Goal: Transaction & Acquisition: Register for event/course

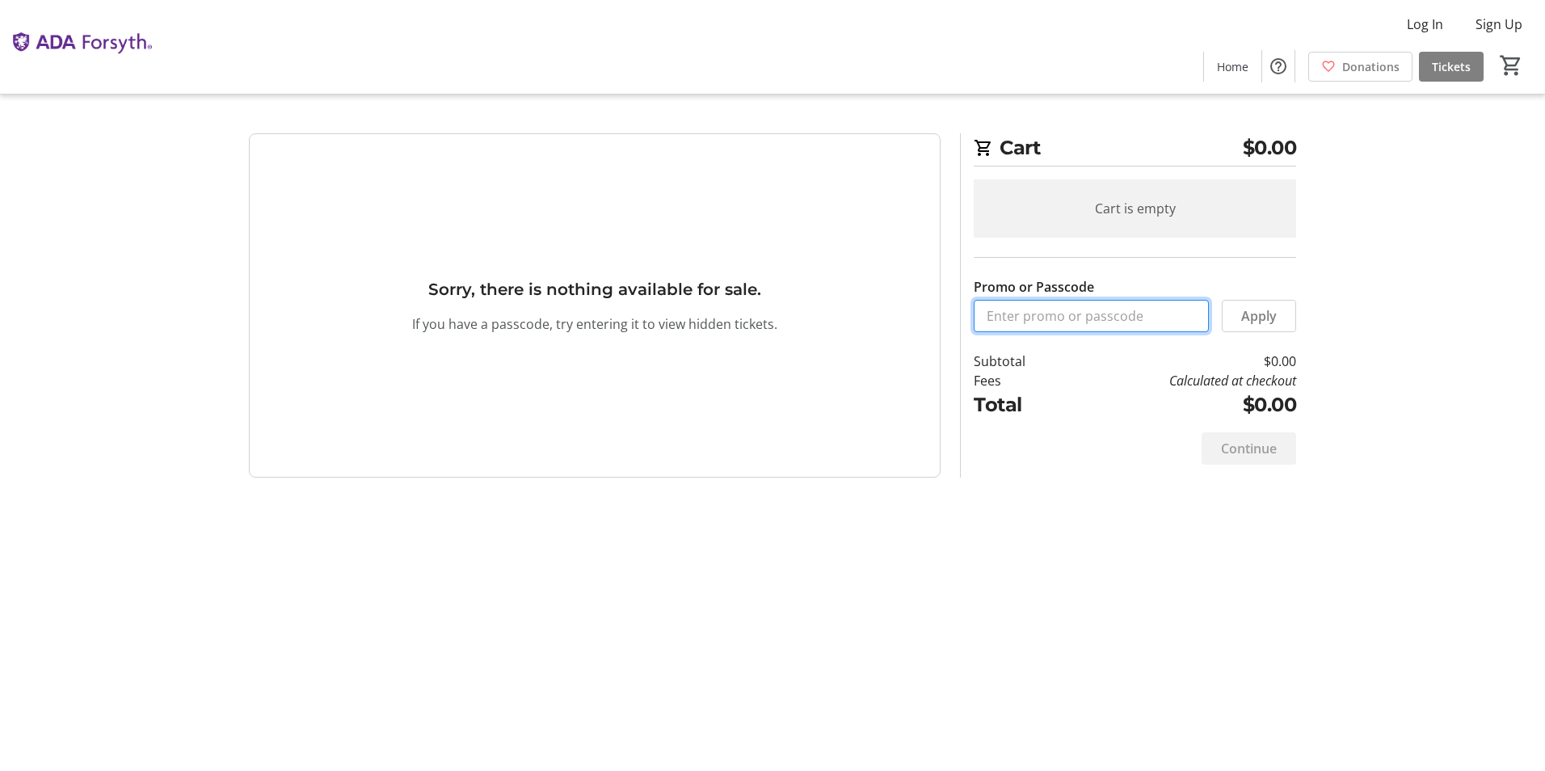
click at [1143, 326] on input "Promo or Passcode" at bounding box center [1091, 316] width 235 height 32
paste input "CQSILVER25"
type input "CQSILVER25"
click at [1249, 317] on span "Apply" at bounding box center [1259, 315] width 36 height 19
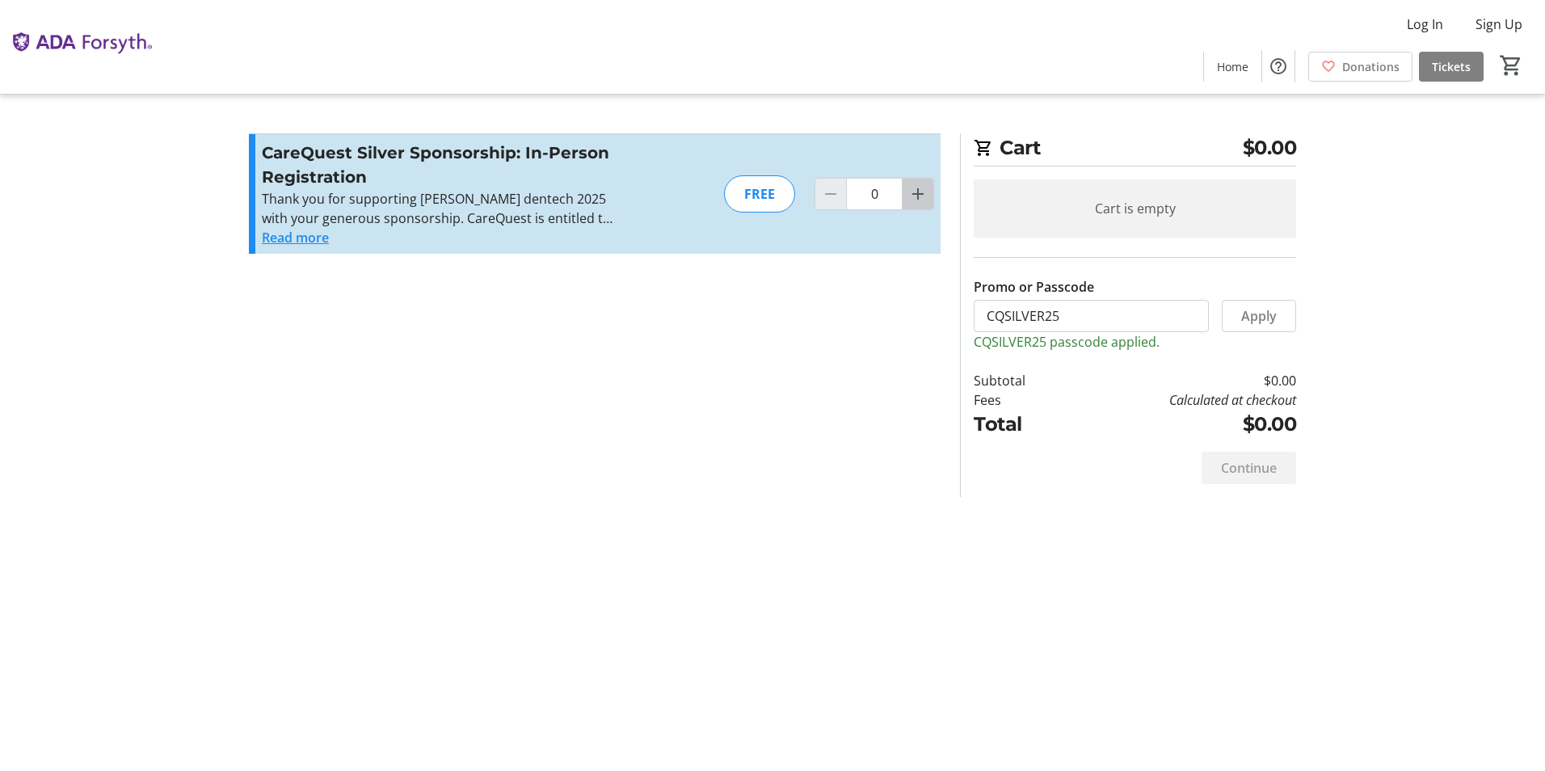
click at [921, 196] on mat-icon "Increment by one" at bounding box center [917, 193] width 19 height 19
type input "1"
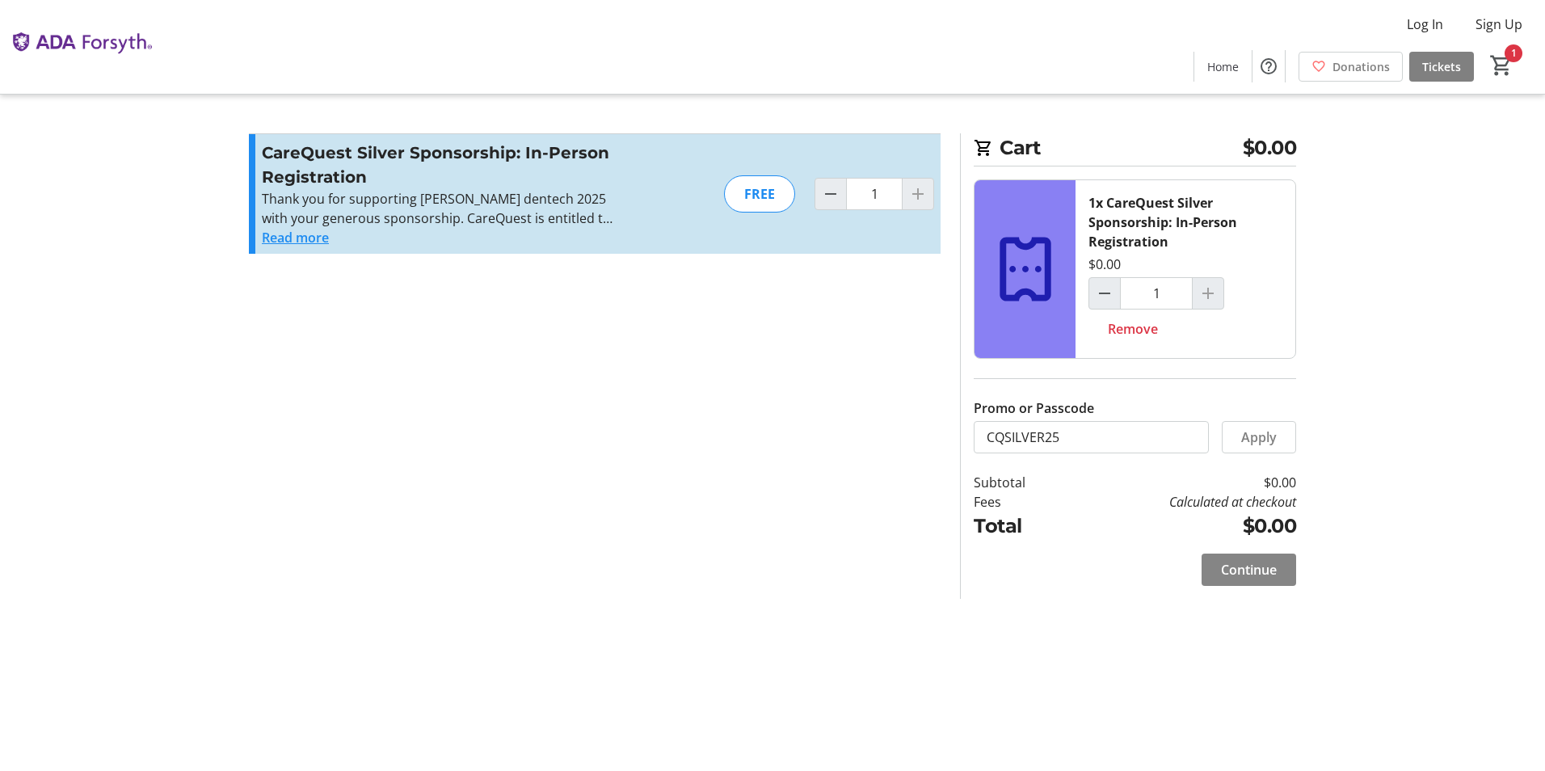
click at [1239, 564] on span "Continue" at bounding box center [1249, 569] width 56 height 19
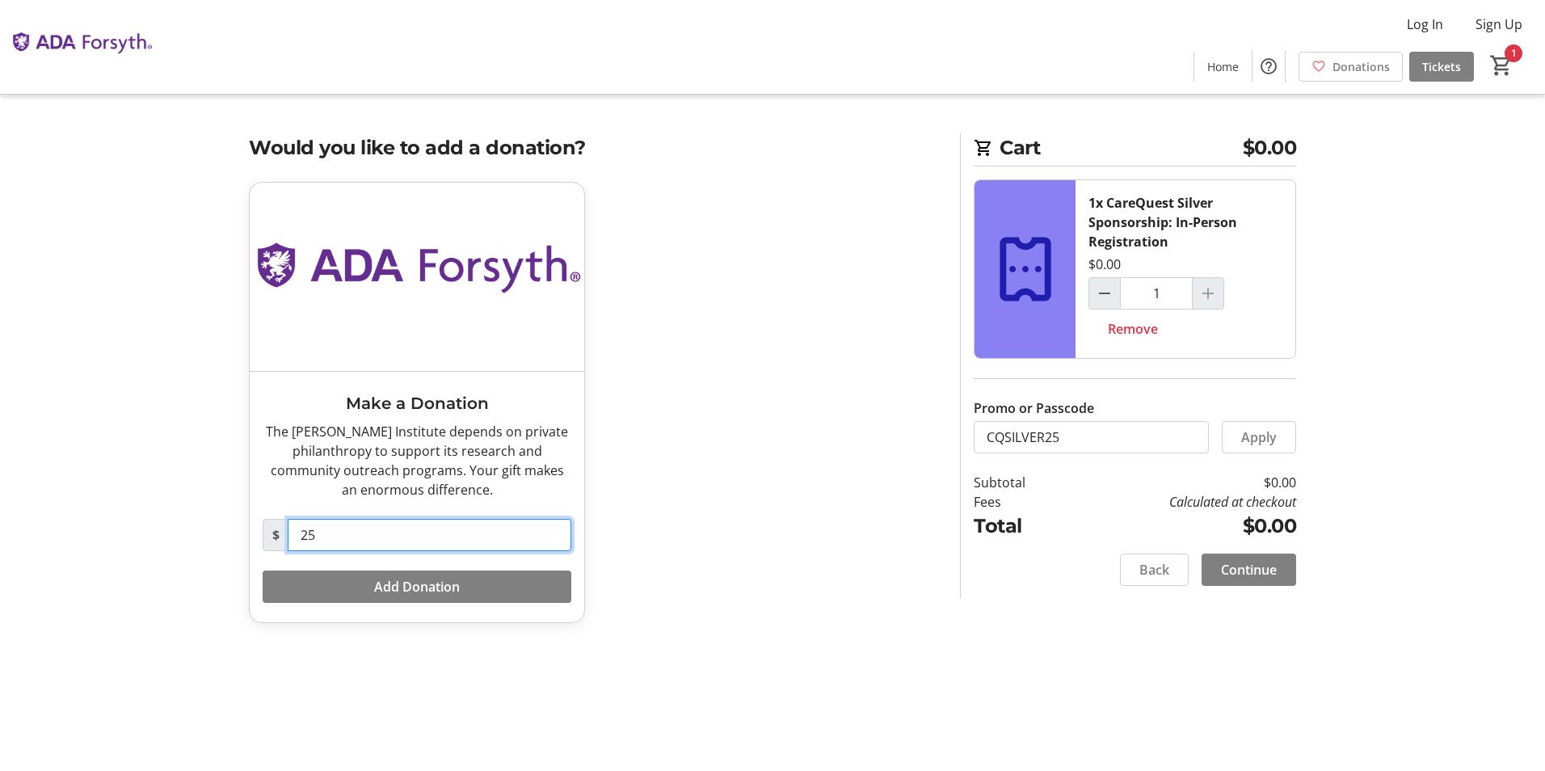
drag, startPoint x: 331, startPoint y: 535, endPoint x: 296, endPoint y: 535, distance: 35.6
click at [296, 535] on input "25" at bounding box center [430, 535] width 284 height 32
type input "0"
click at [685, 466] on div "Make a Donation The [PERSON_NAME] Institute depends on private philanthropy to …" at bounding box center [594, 412] width 711 height 461
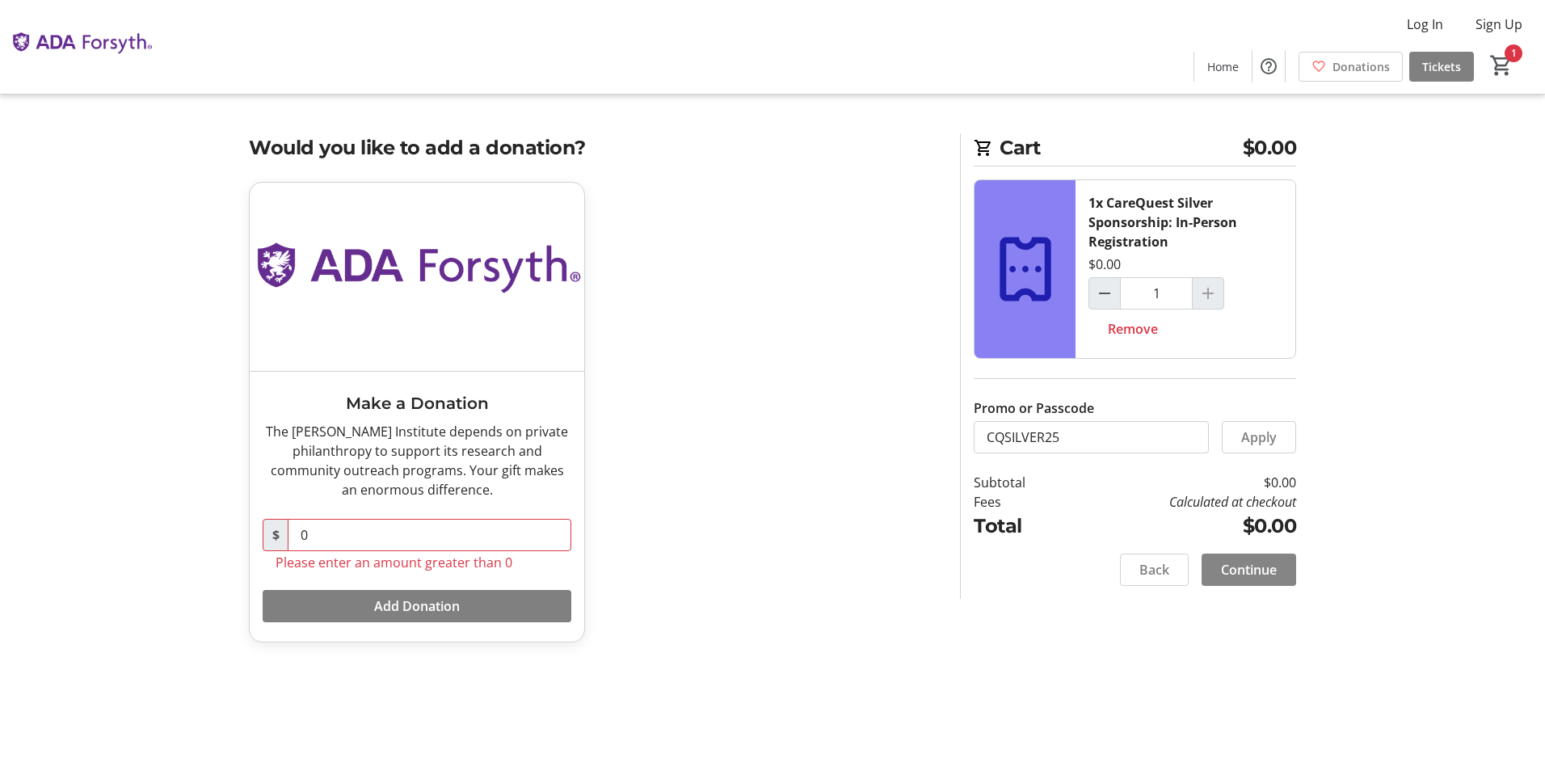
click at [1234, 569] on span "Continue" at bounding box center [1249, 569] width 56 height 19
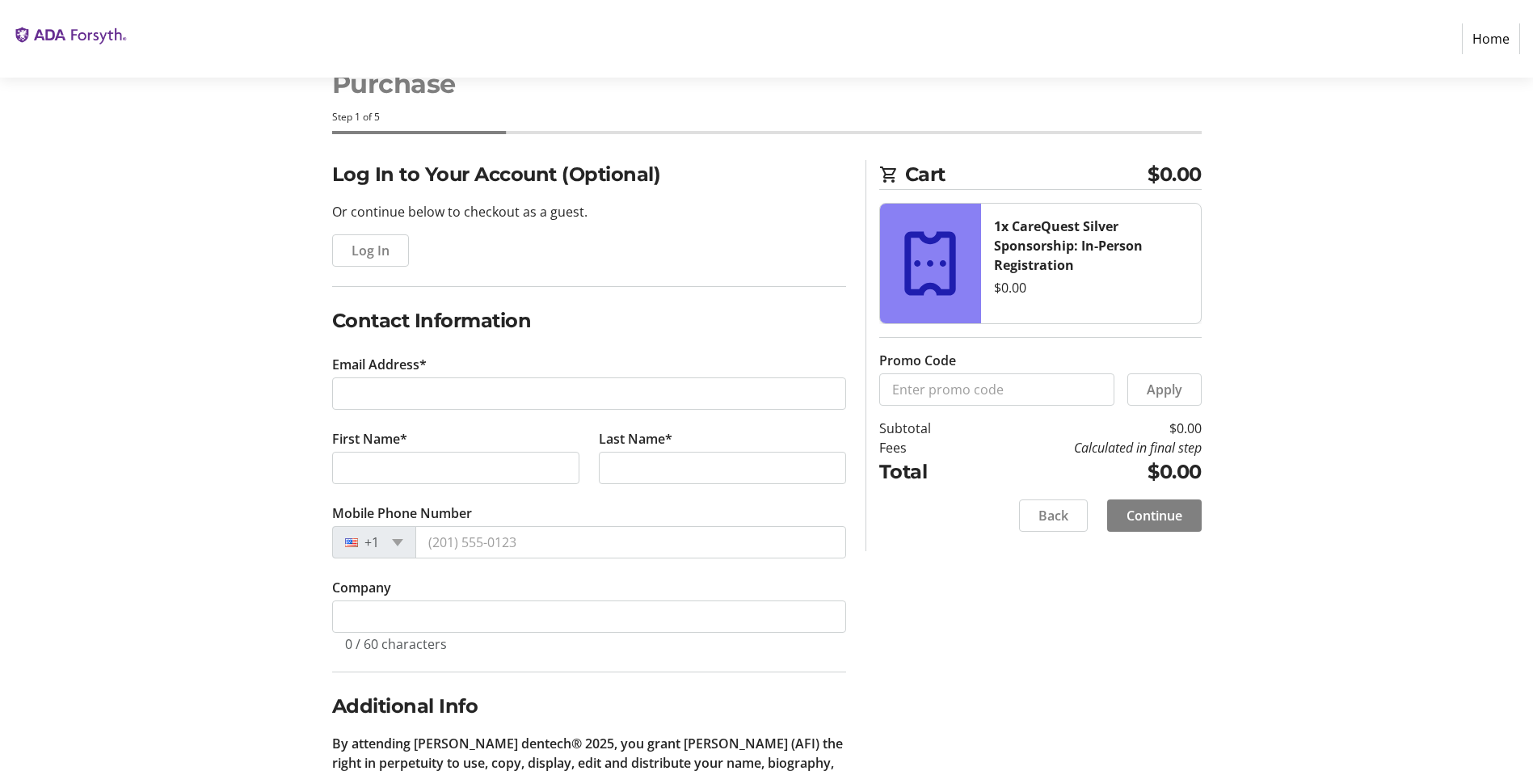
scroll to position [81, 0]
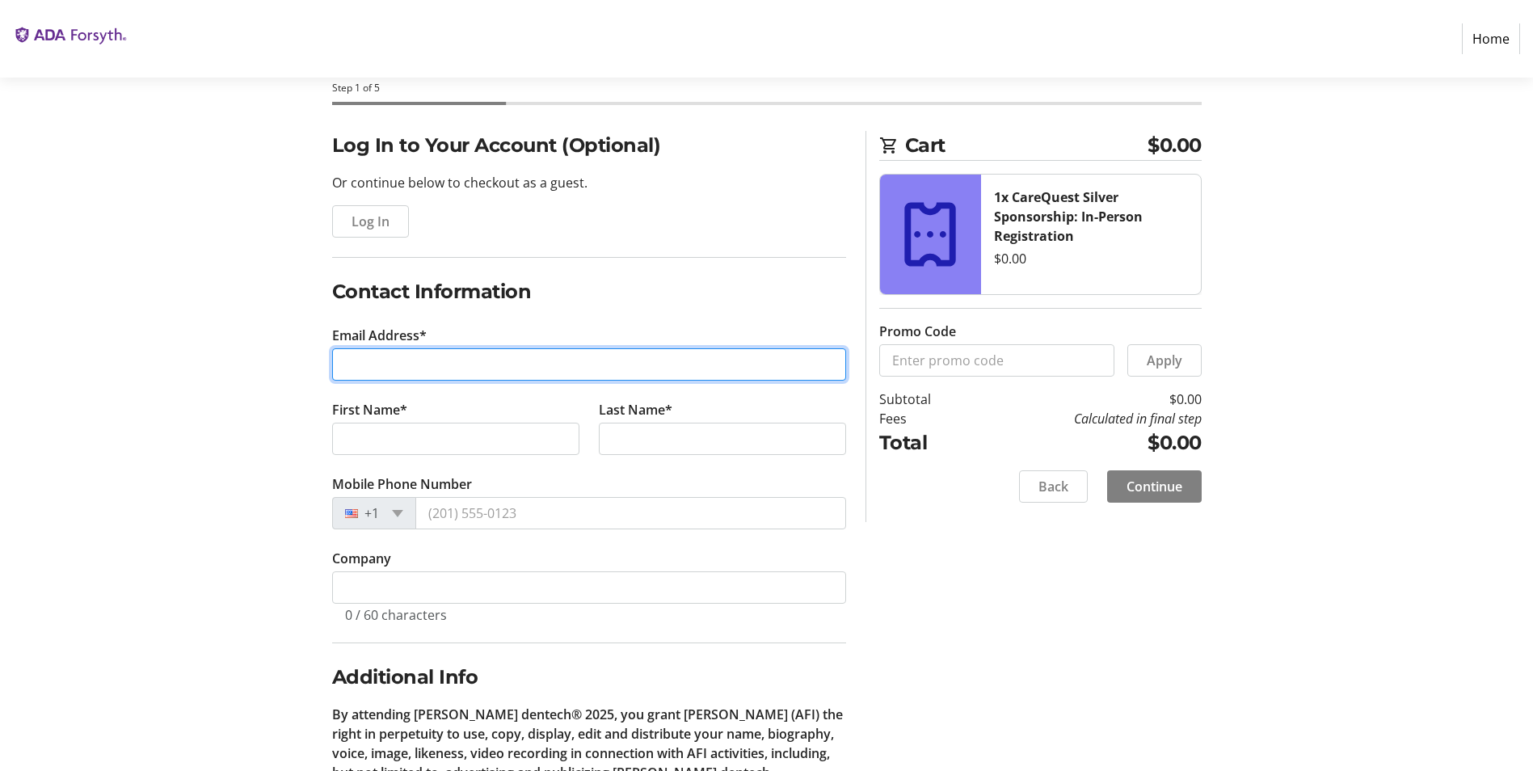
click at [391, 360] on input "Email Address*" at bounding box center [589, 364] width 514 height 32
type input "[EMAIL_ADDRESS][DOMAIN_NAME]"
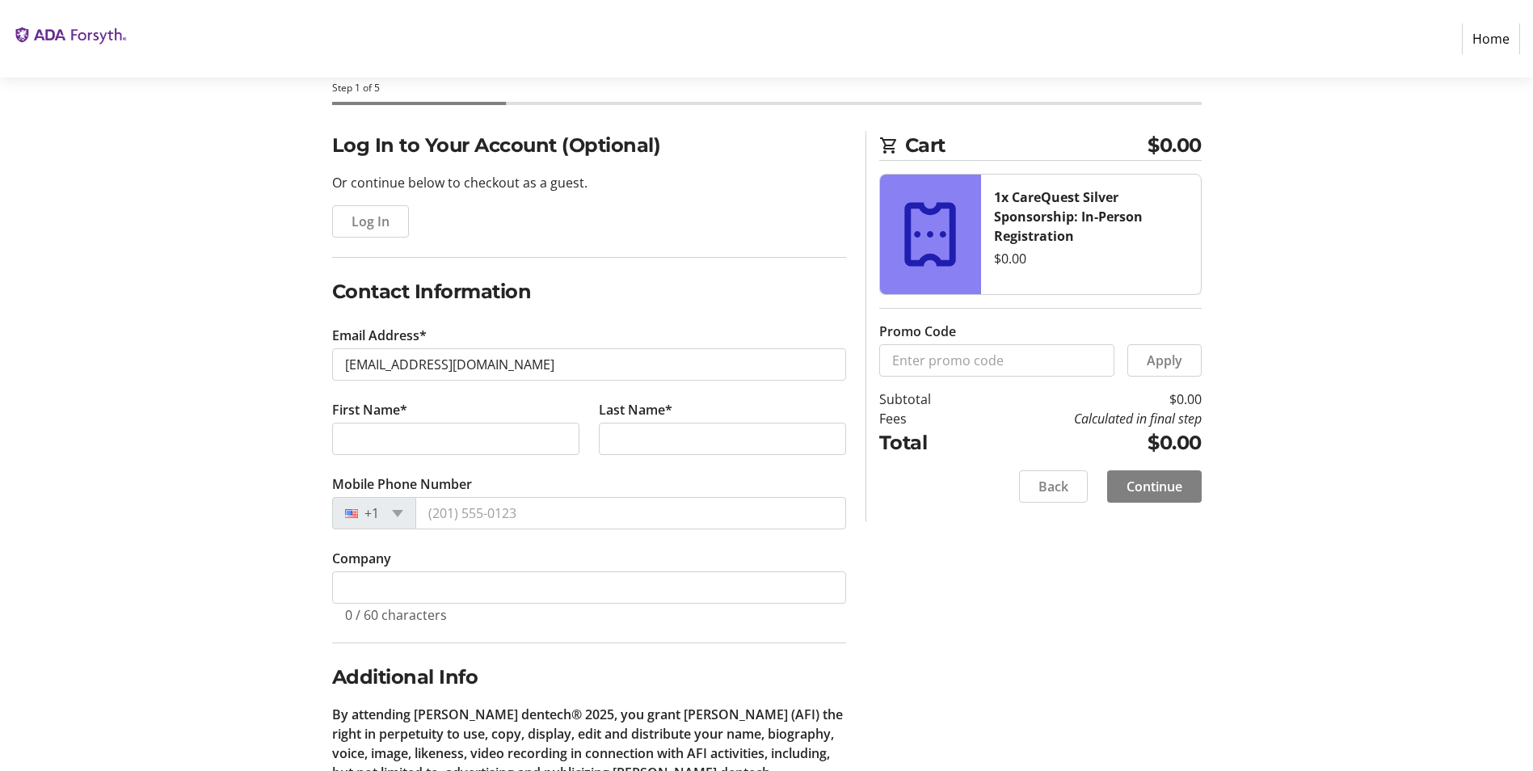
type input "[PERSON_NAME]"
type input "Marks"
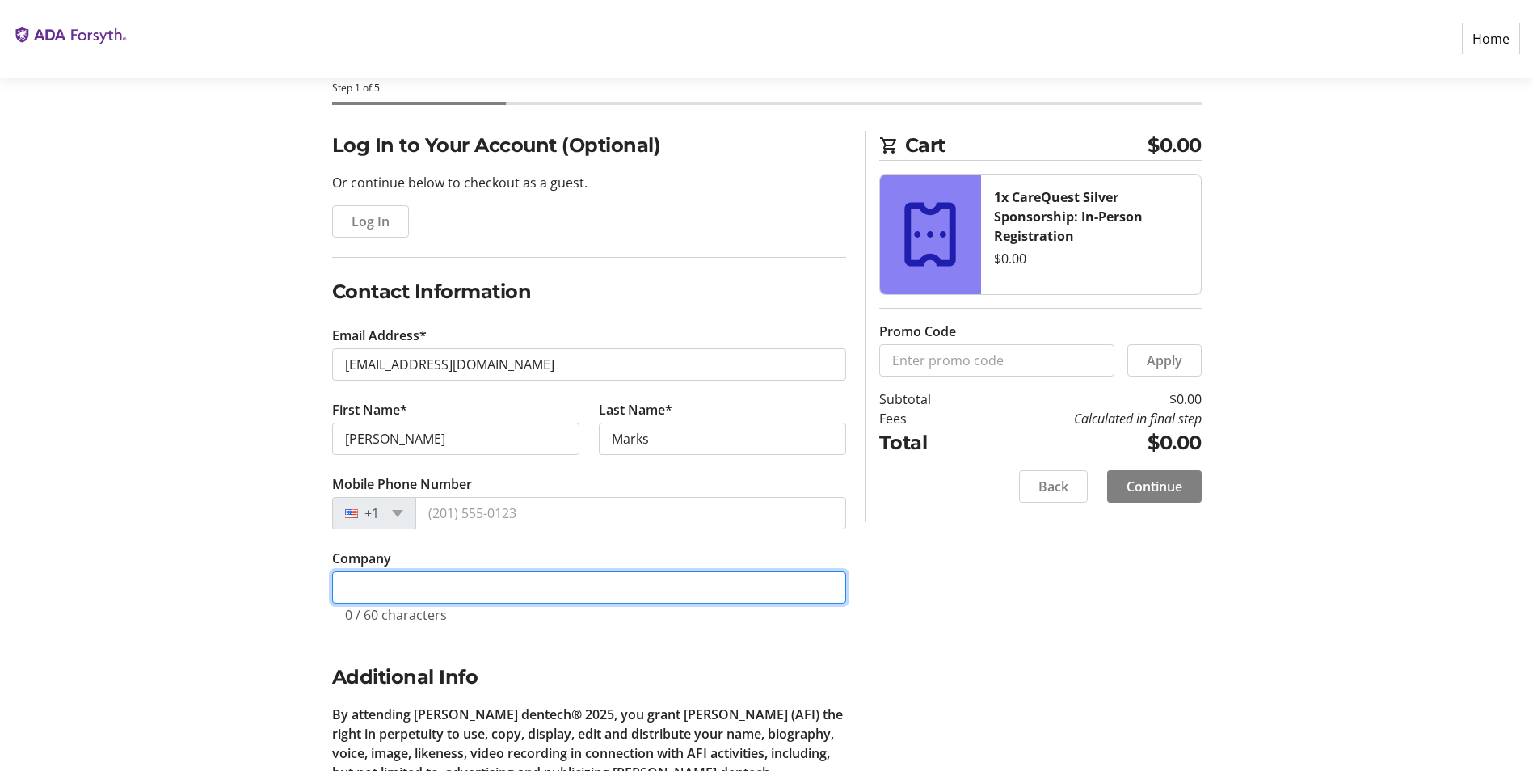
type input "CareQuest Institute for Oral Health"
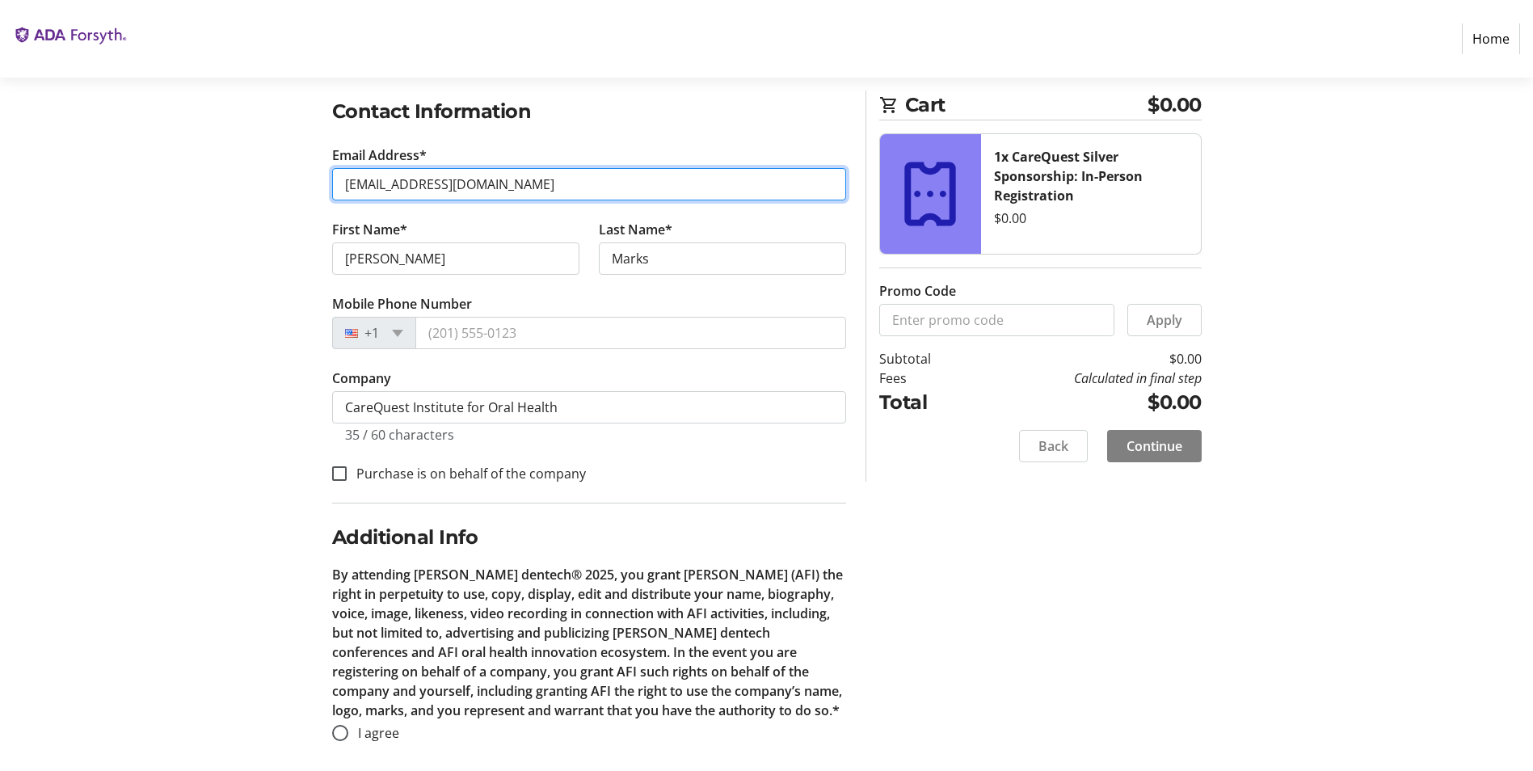
scroll to position [271, 0]
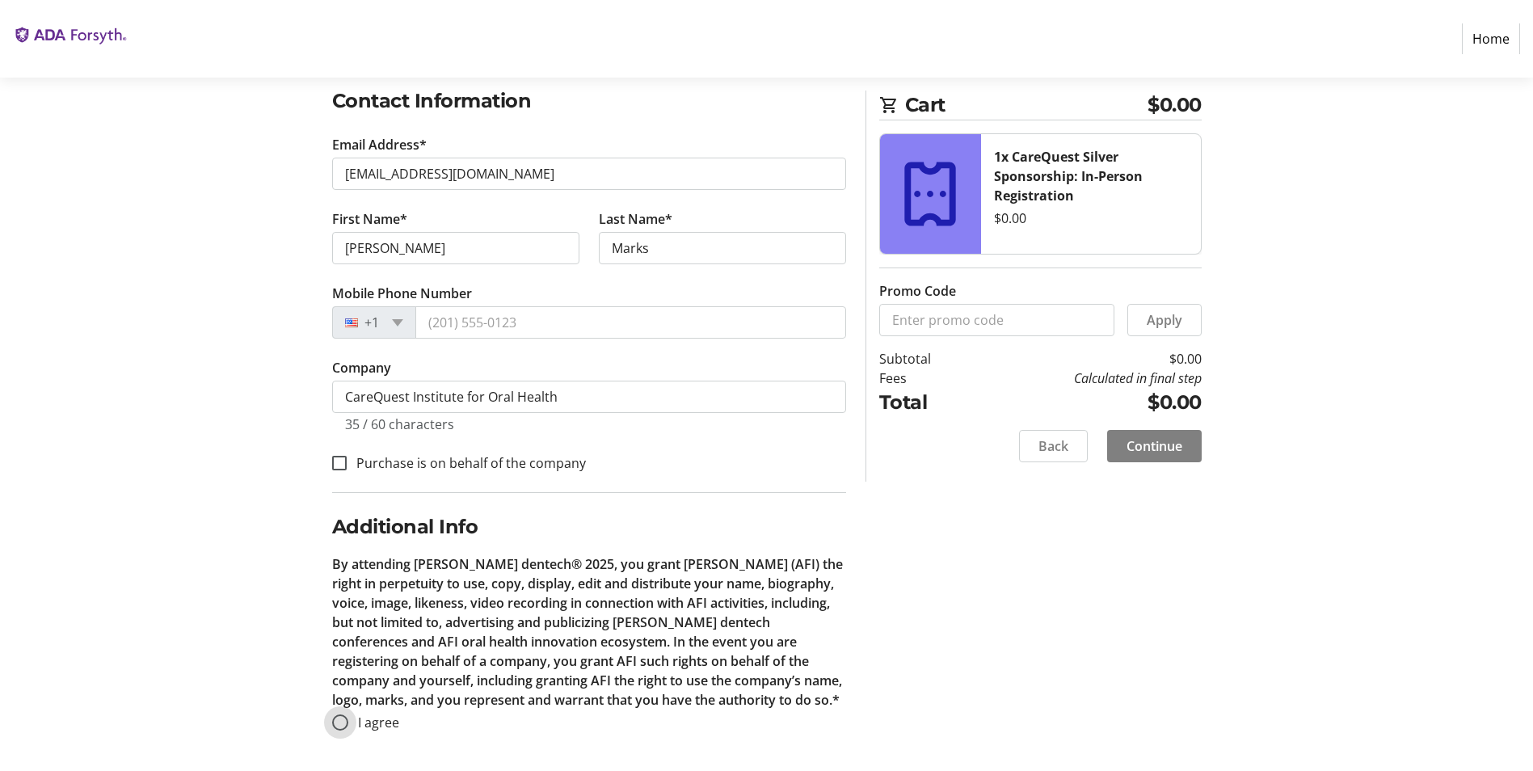
click at [335, 725] on input "I agree" at bounding box center [340, 722] width 16 height 16
radio input "true"
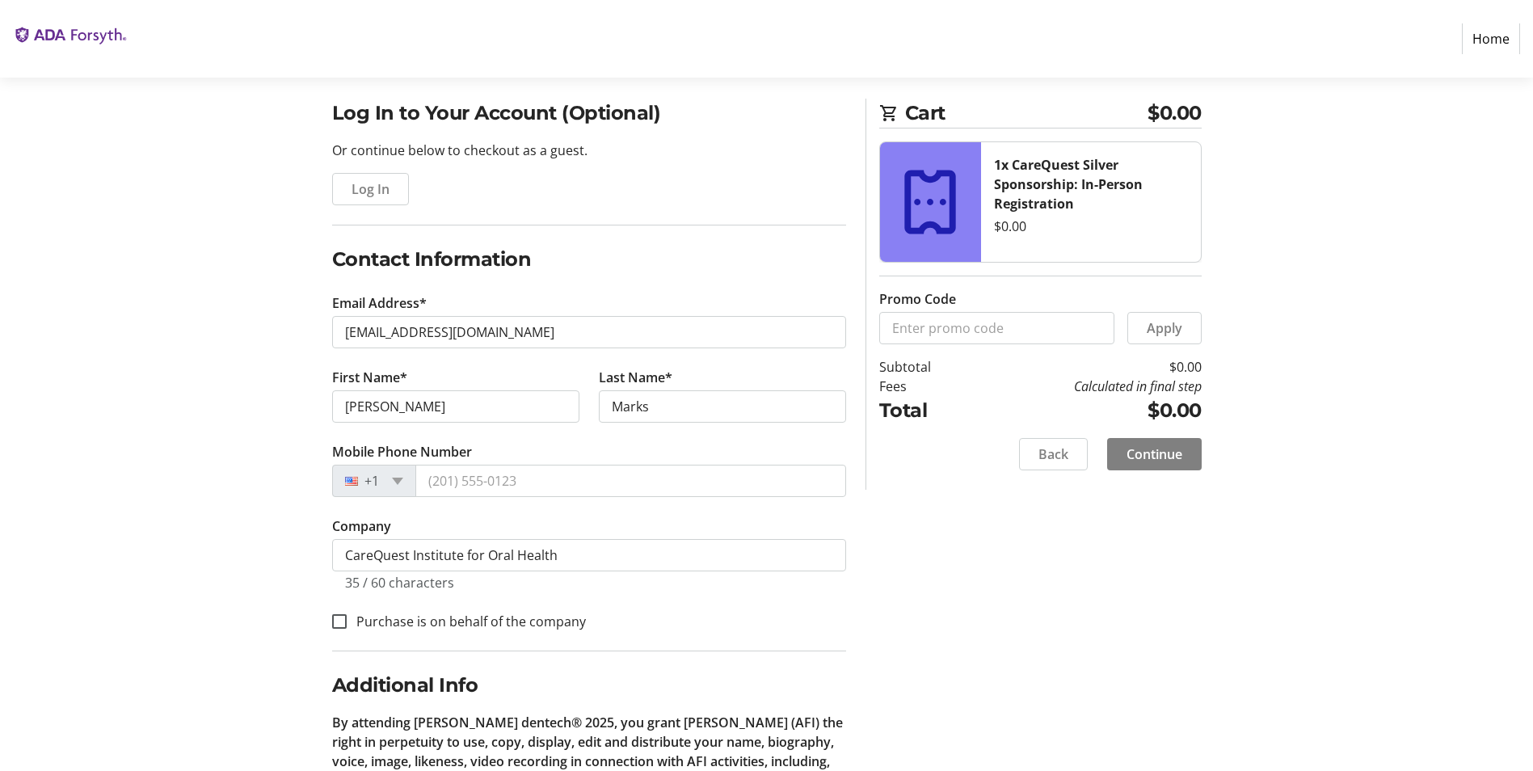
scroll to position [110, 0]
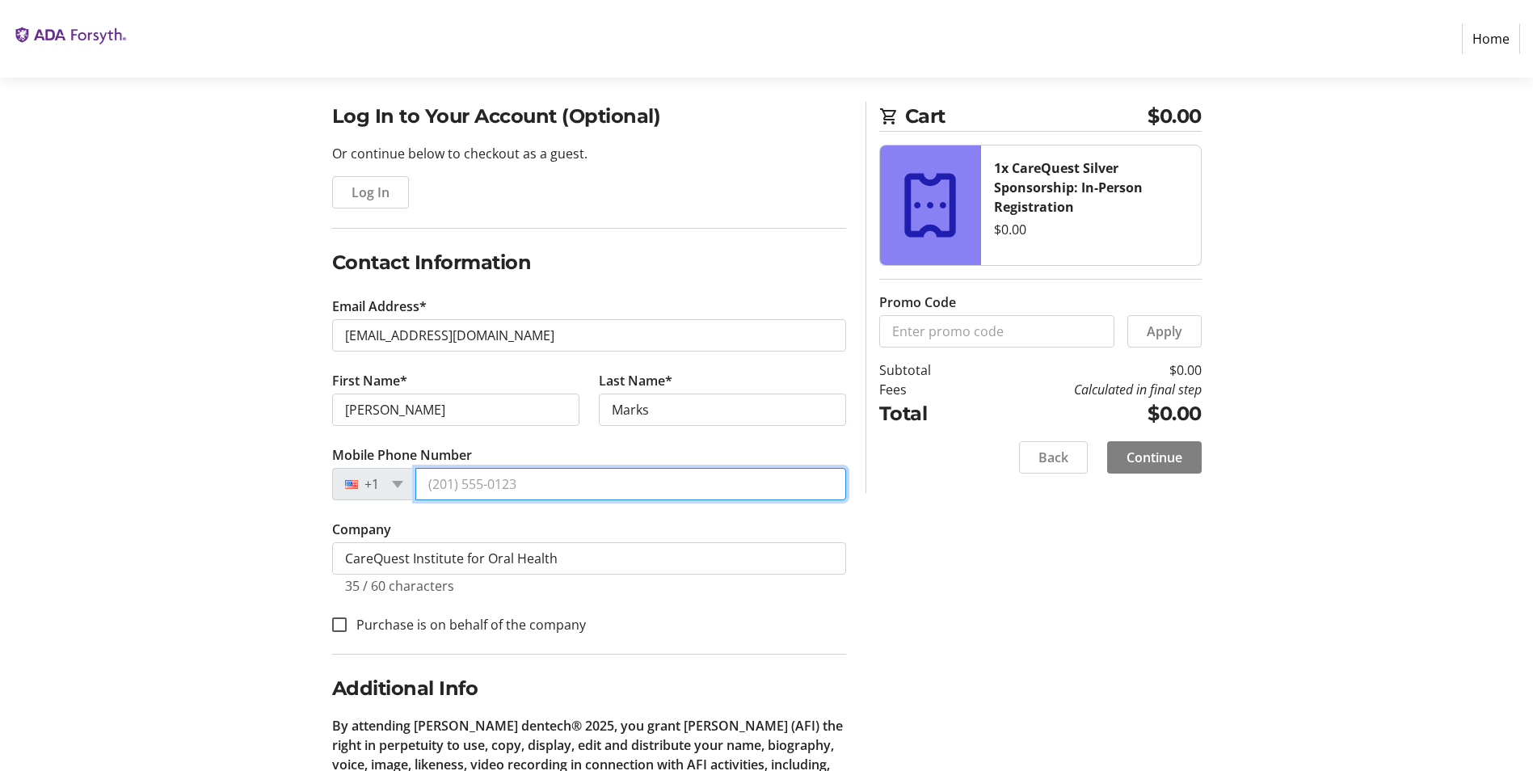
click at [511, 483] on input "Mobile Phone Number" at bounding box center [630, 484] width 431 height 32
type input "[PHONE_NUMBER]"
click at [235, 350] on div "Log In to Your Account (Optional) Or continue below to checkout as a guest. Log…" at bounding box center [767, 517] width 1067 height 831
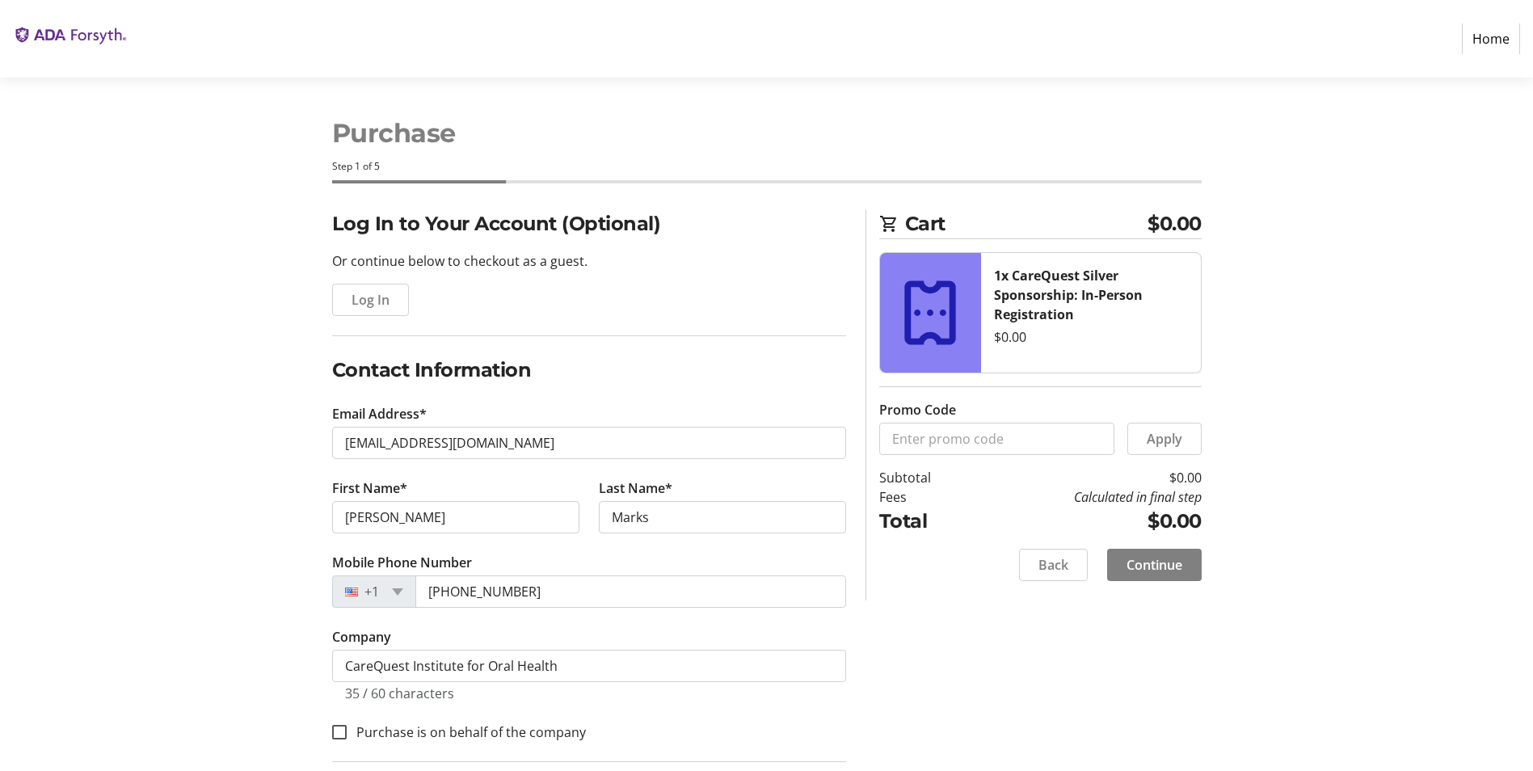
scroll to position [0, 0]
click at [1168, 562] on span "Continue" at bounding box center [1154, 567] width 56 height 19
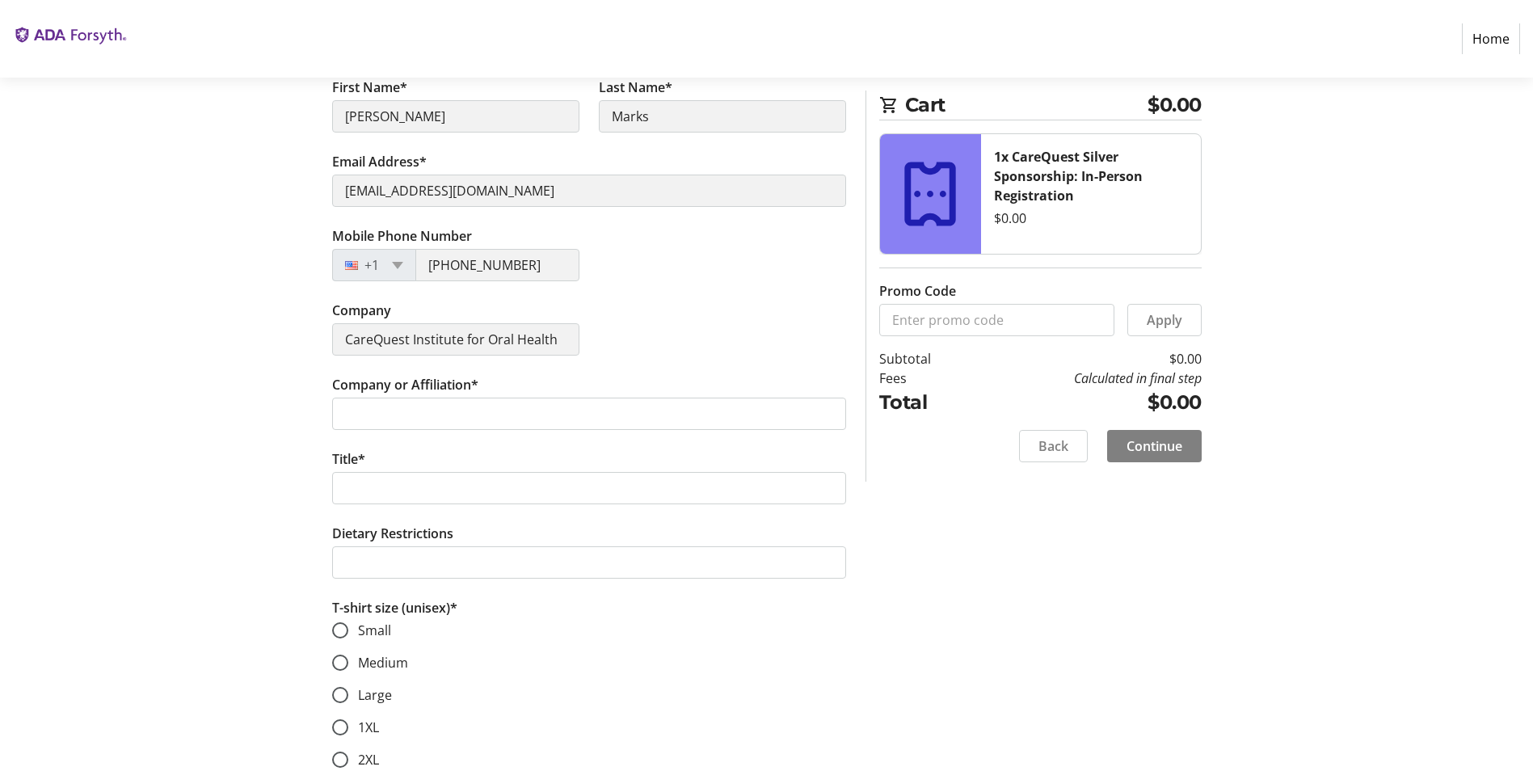
scroll to position [323, 0]
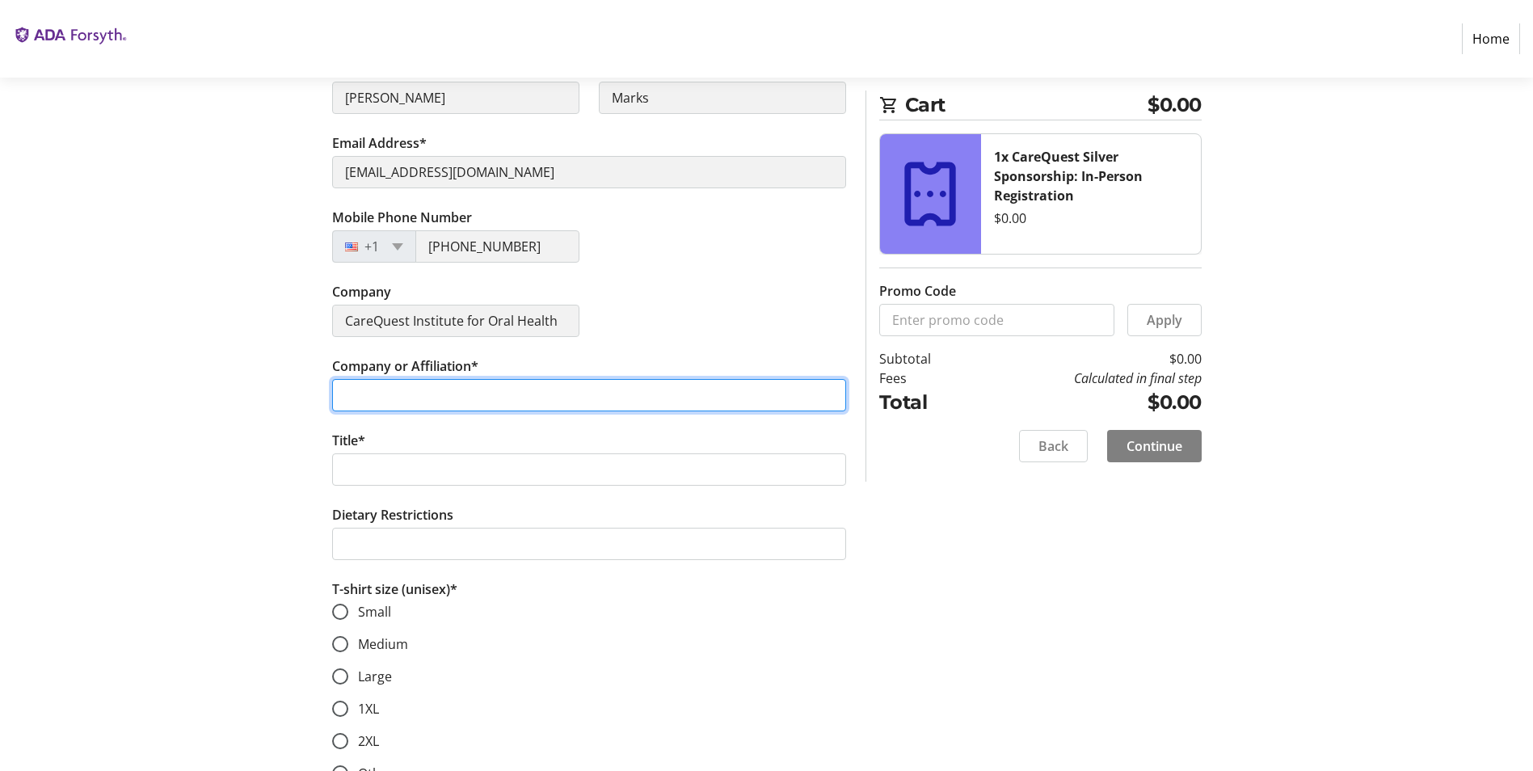
click at [414, 390] on input "Company or Affiliation*" at bounding box center [589, 395] width 514 height 32
paste input "CareQuest Institute for Oral Health"
type input "CareQuest Institute for Oral Health"
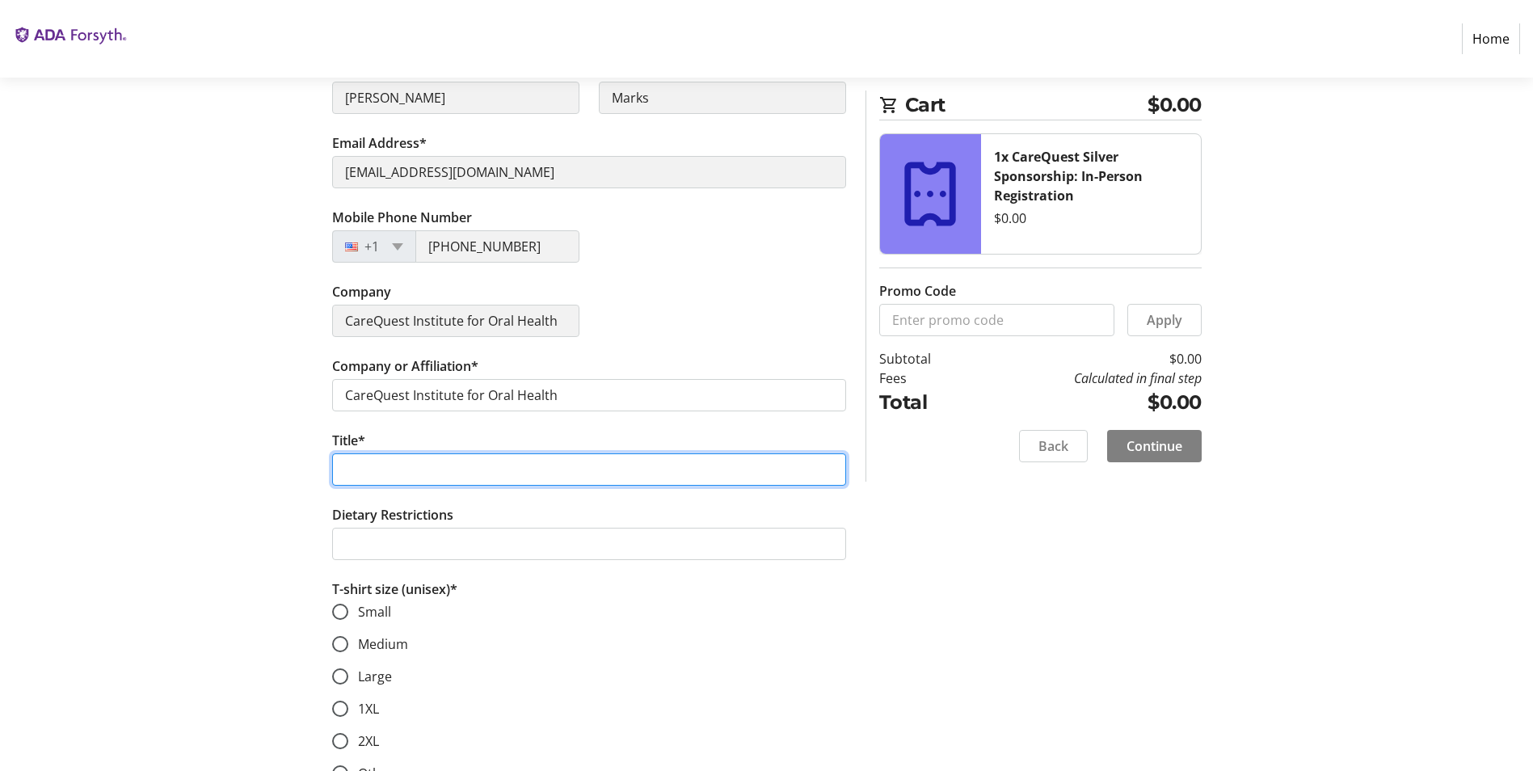
click at [503, 455] on input "Title*" at bounding box center [589, 469] width 514 height 32
paste input "Executive Vice President and Chief Financial Officer"
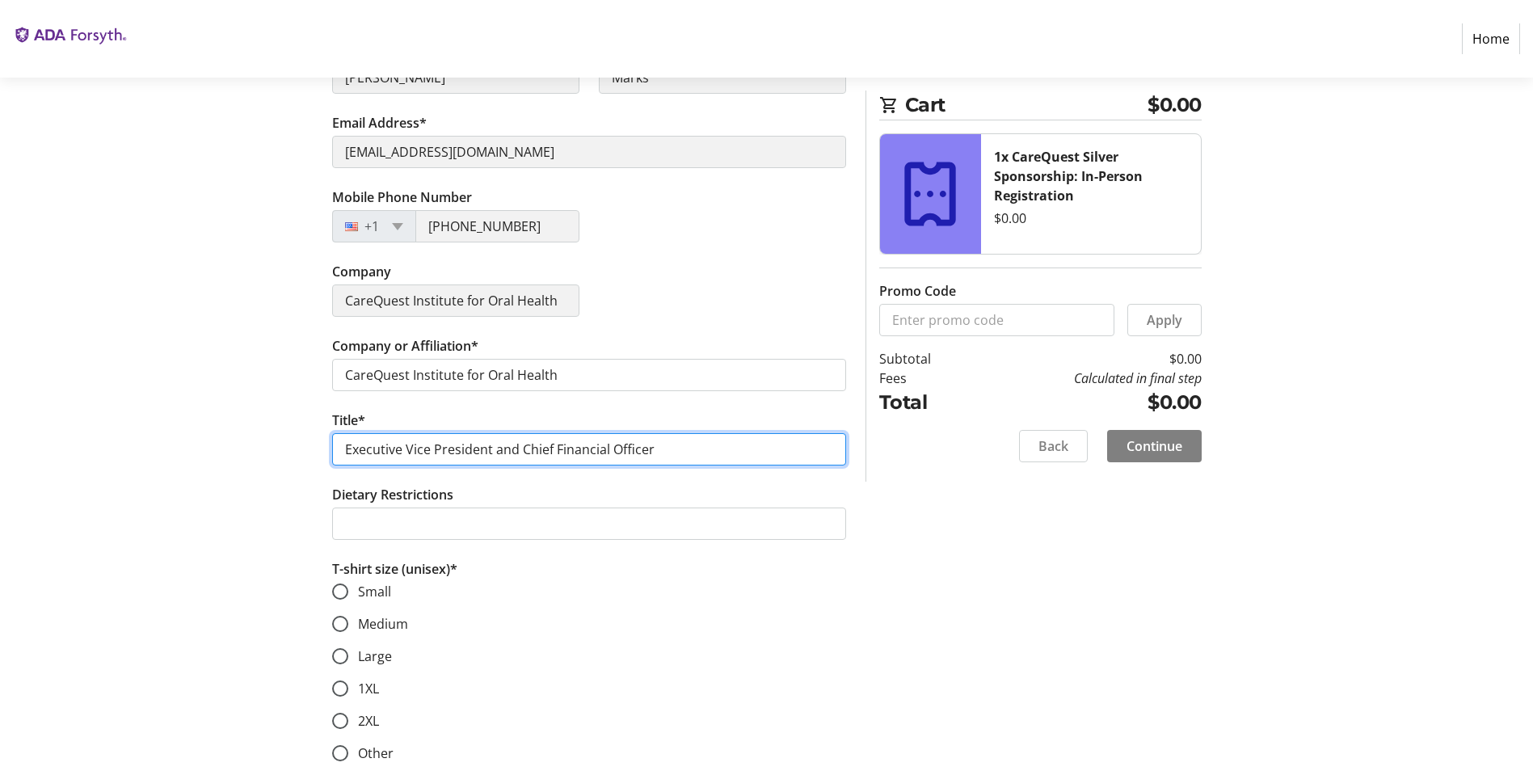
scroll to position [355, 0]
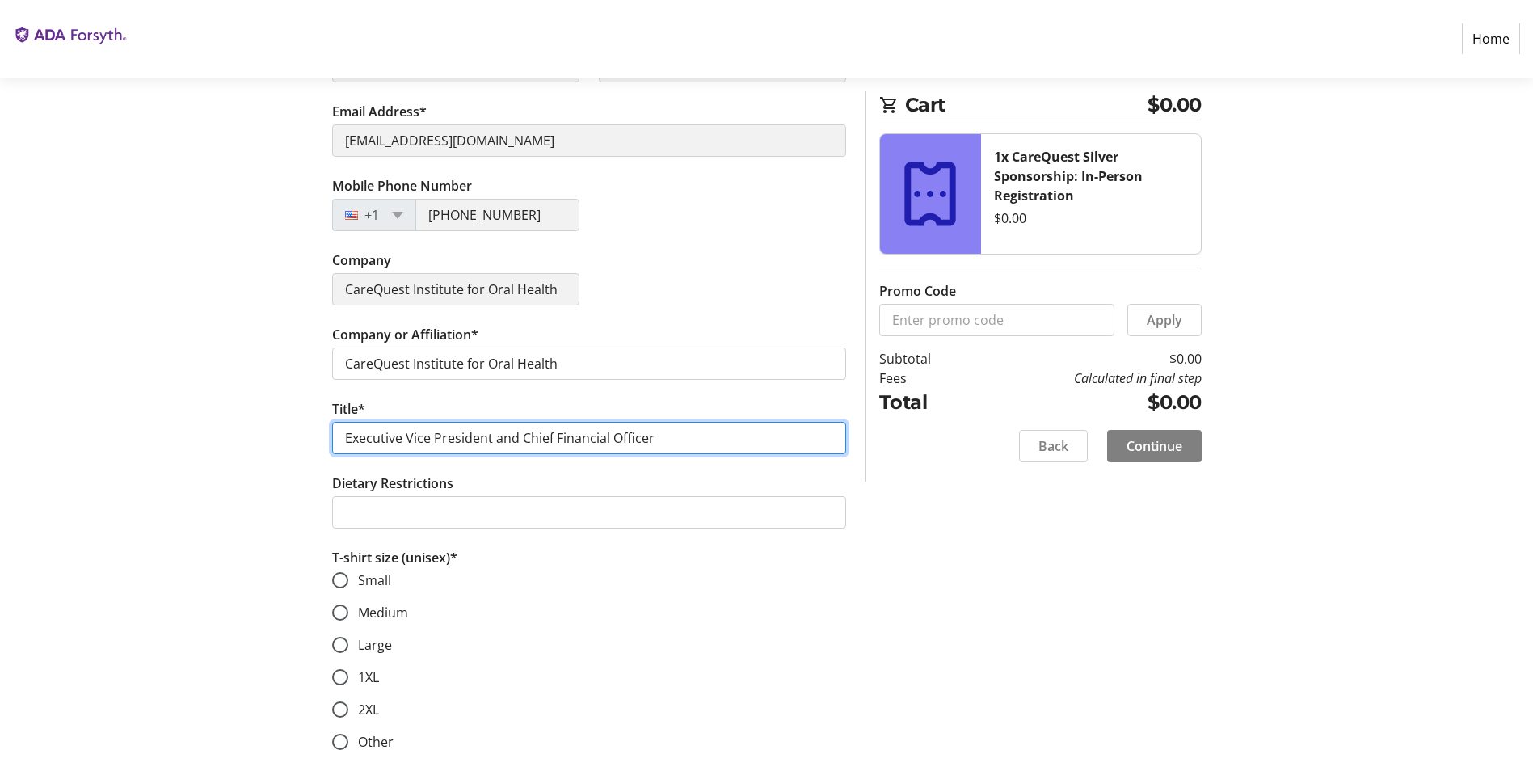
type input "Executive Vice President and Chief Financial Officer"
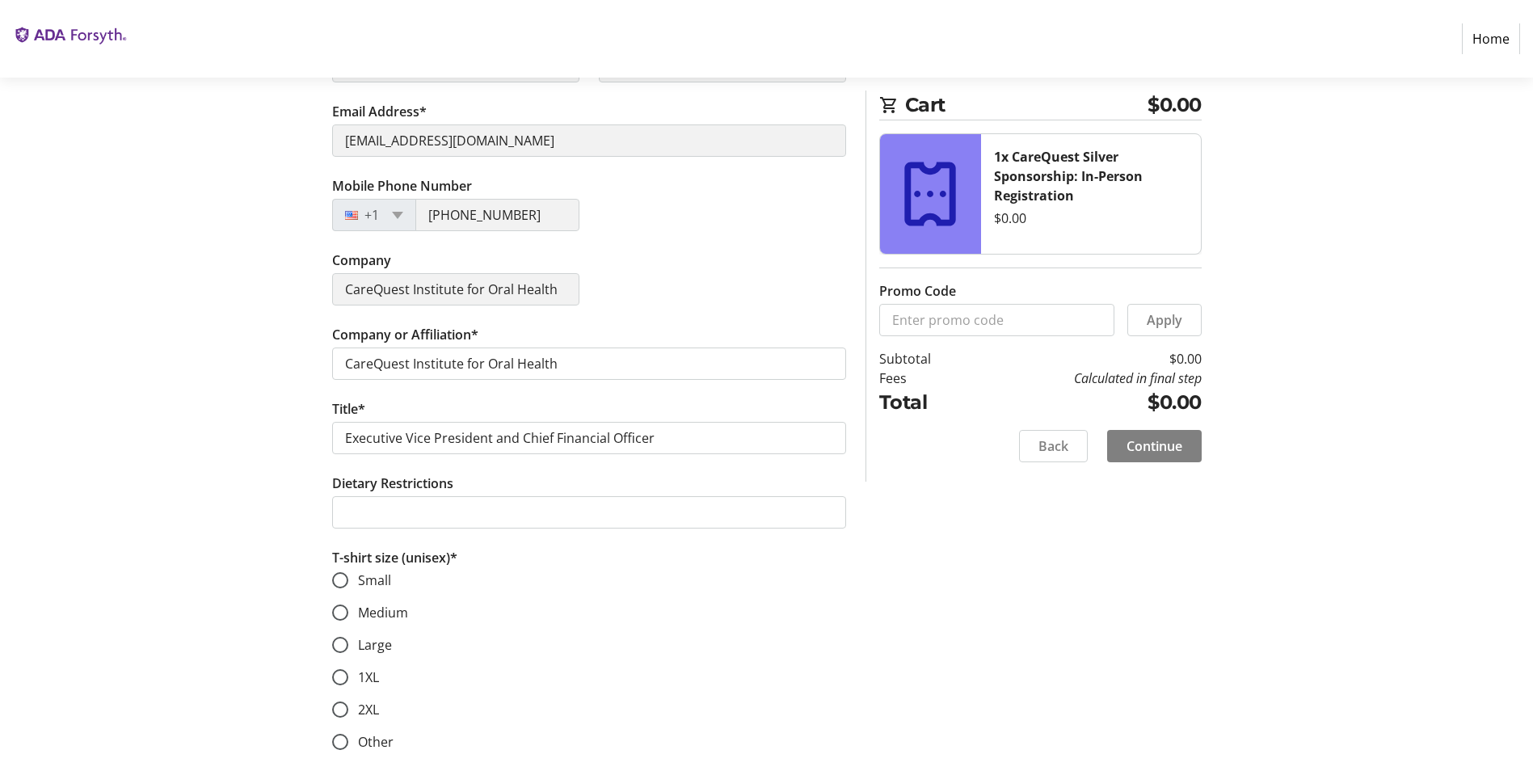
click at [183, 434] on section "Purchase Step 2 of 5 Cart $0.00 1x CareQuest Silver Sponsorship: In-Person Regi…" at bounding box center [766, 247] width 1533 height 1048
click at [336, 752] on div at bounding box center [340, 741] width 39 height 39
radio input "true"
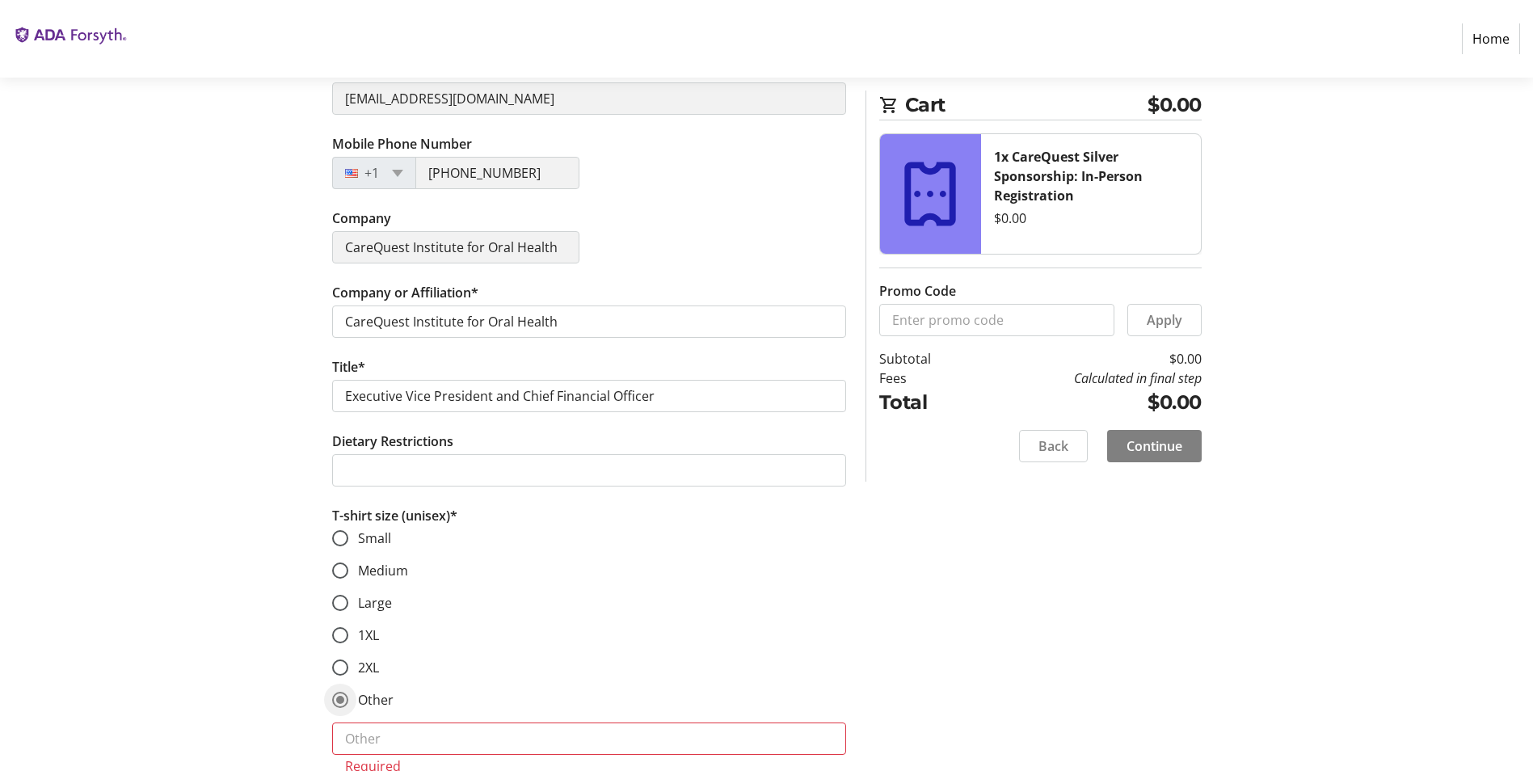
scroll to position [419, 0]
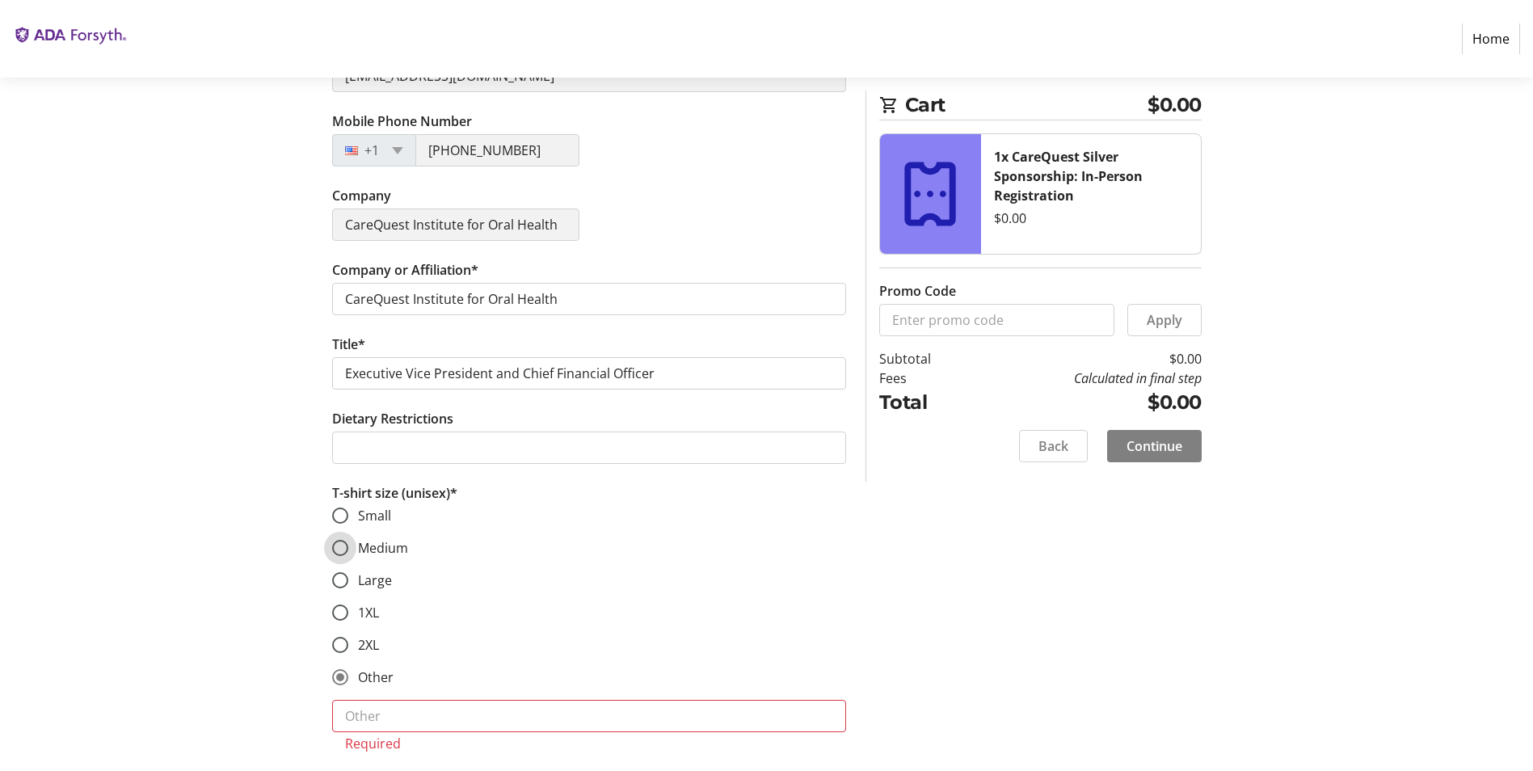
click at [337, 550] on input "Medium" at bounding box center [340, 548] width 16 height 16
radio input "true"
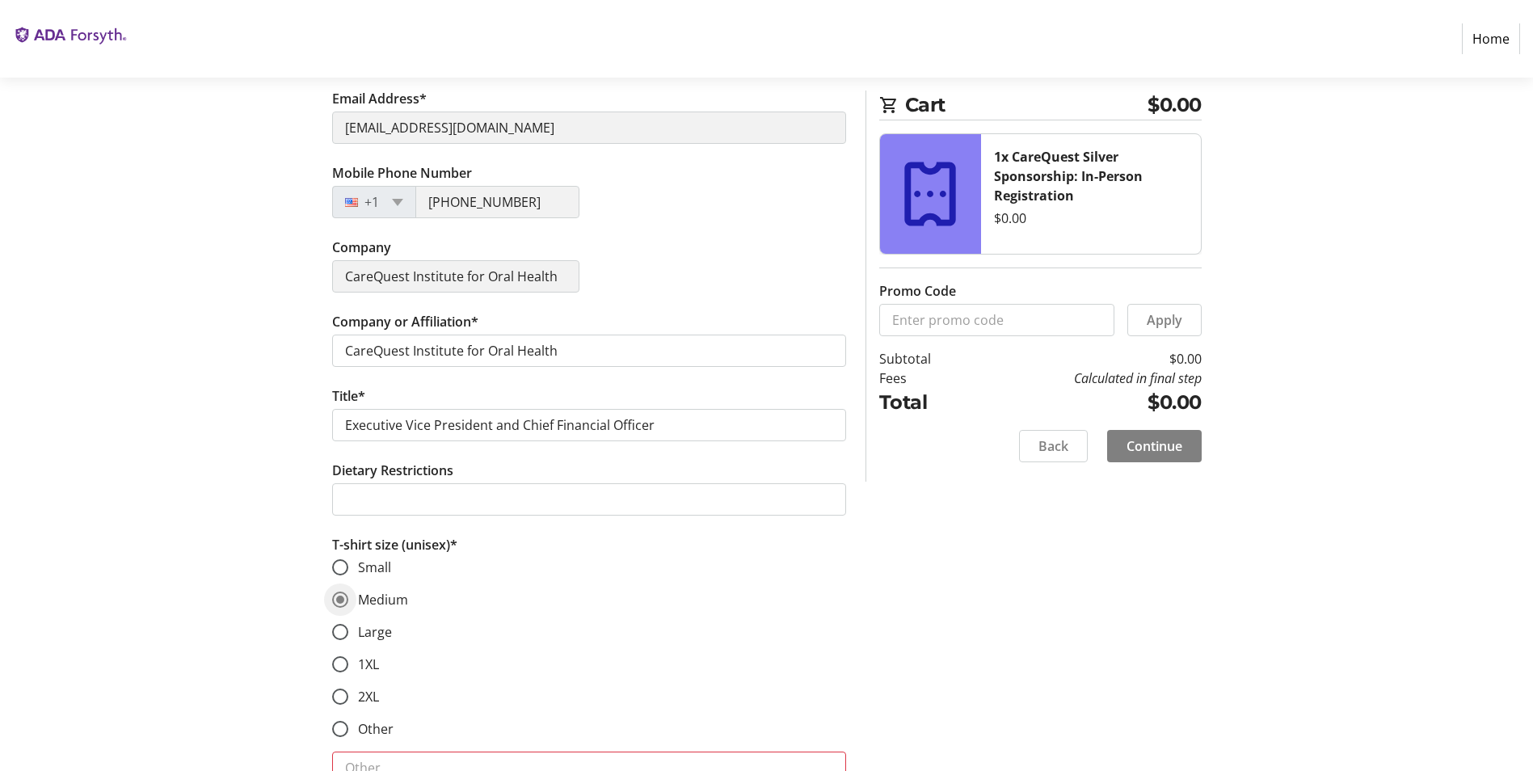
scroll to position [355, 0]
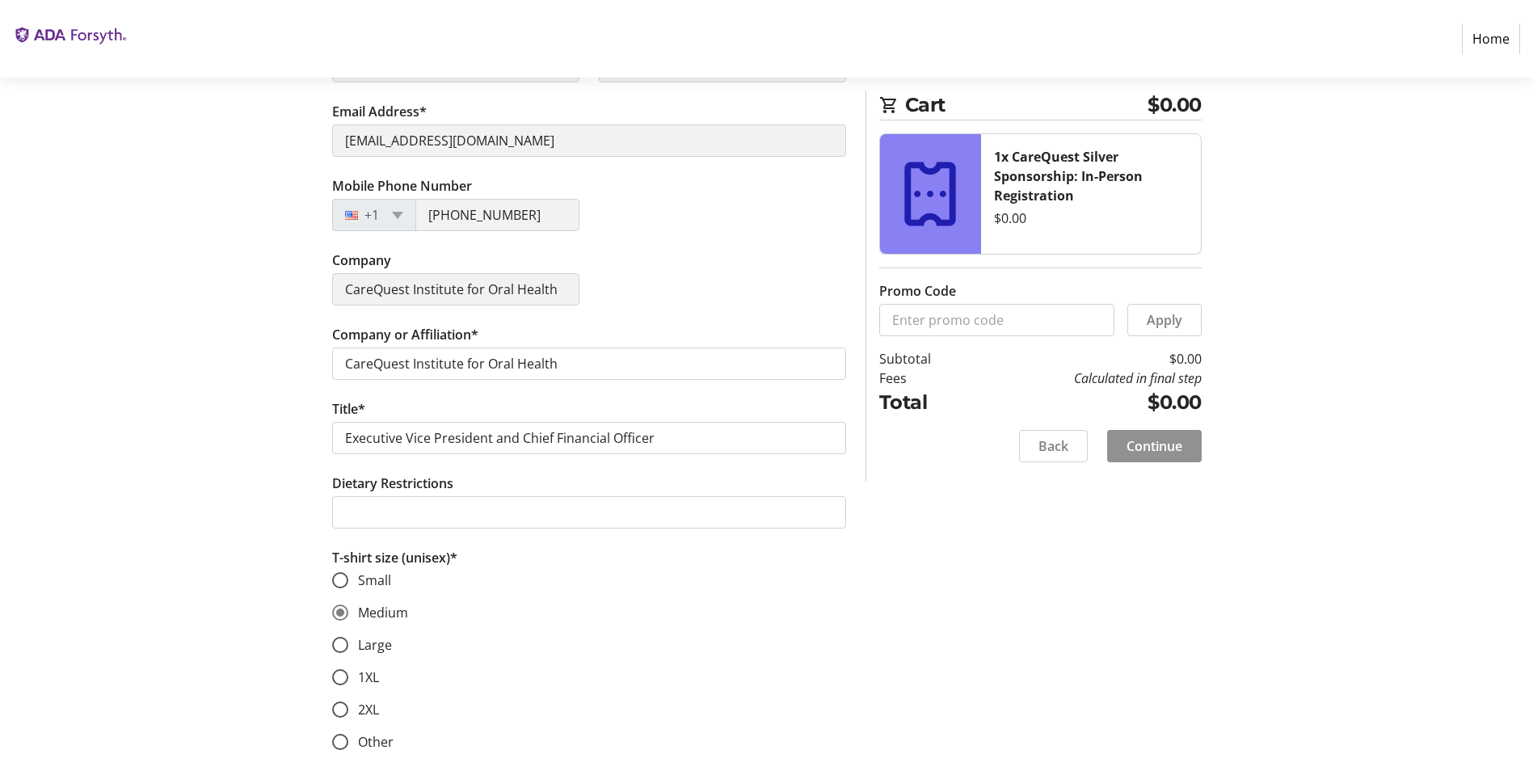
click at [1141, 446] on span "Continue" at bounding box center [1154, 445] width 56 height 19
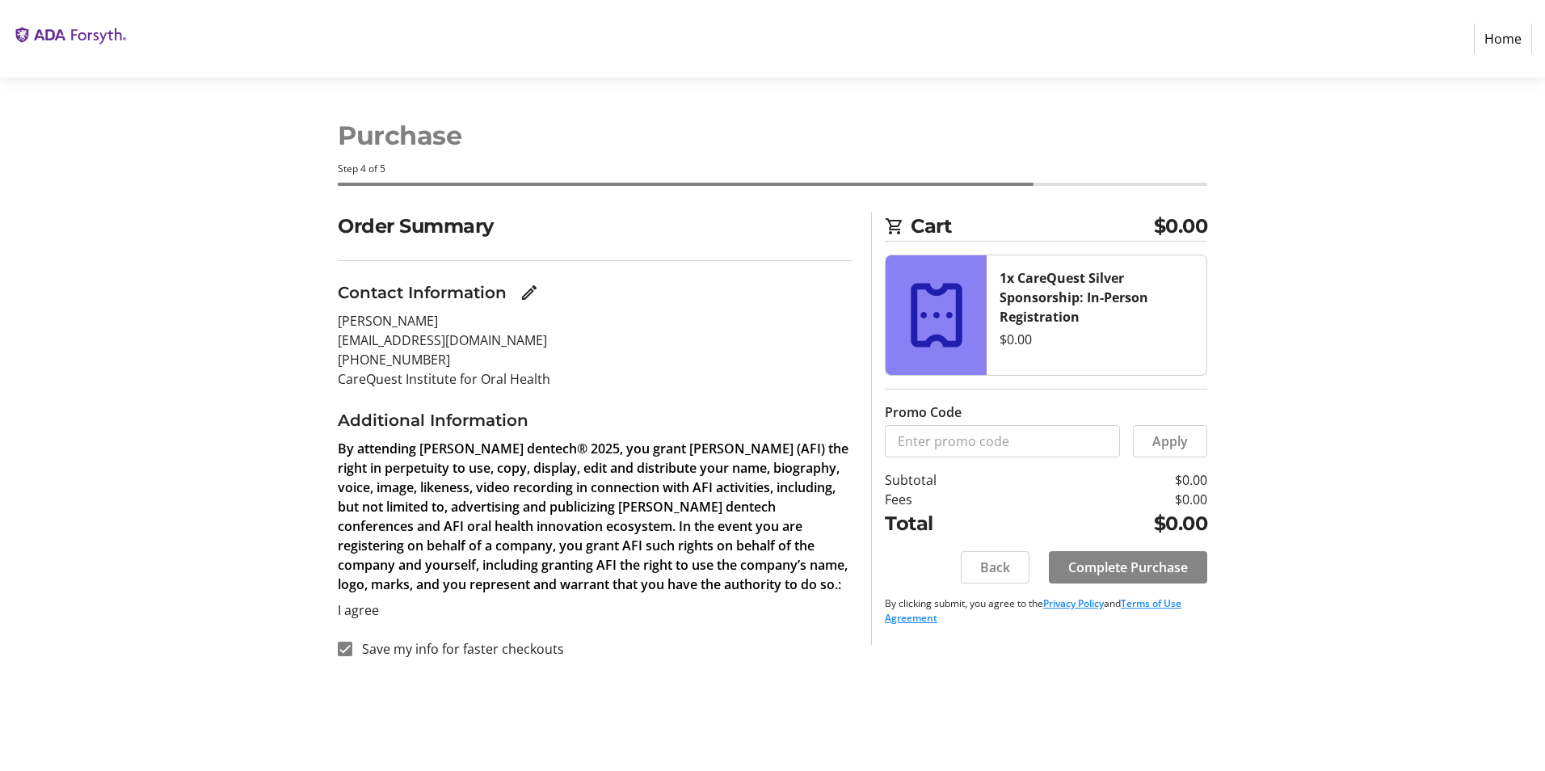
click at [1117, 559] on span "Complete Purchase" at bounding box center [1128, 567] width 120 height 19
